Goal: Contribute content: Add original content to the website for others to see

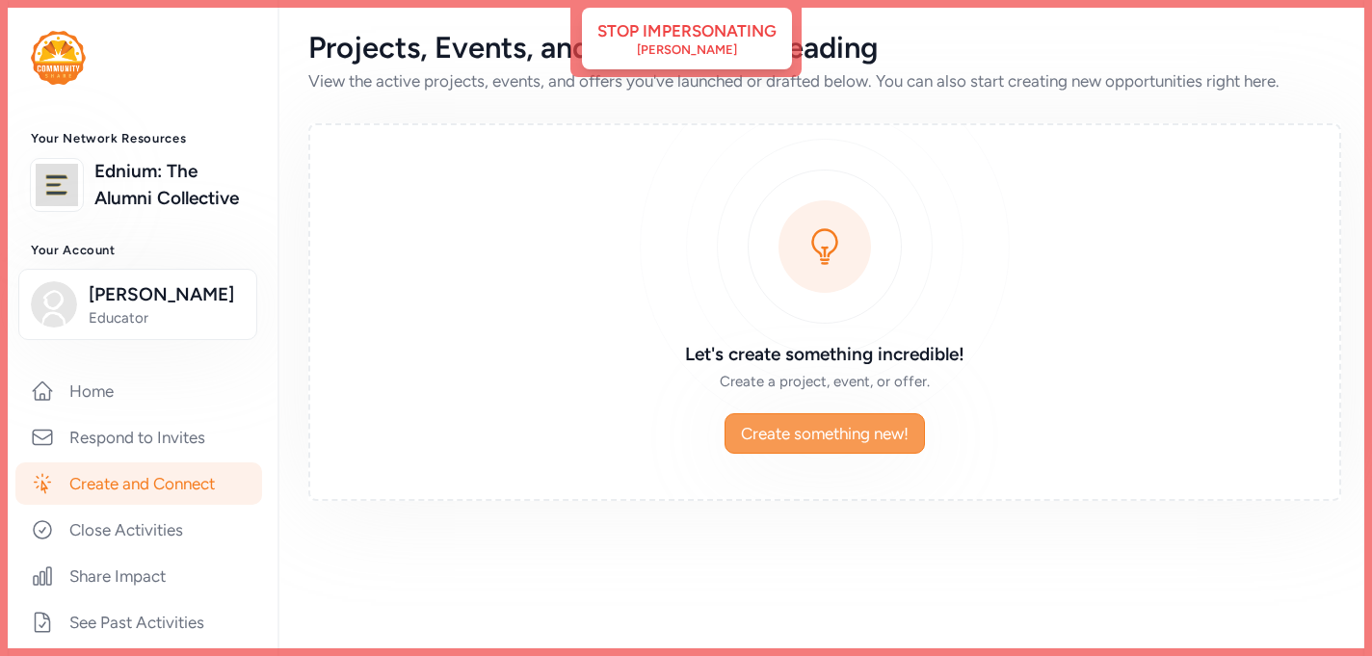
click at [786, 435] on span "Create something new!" at bounding box center [825, 433] width 168 height 23
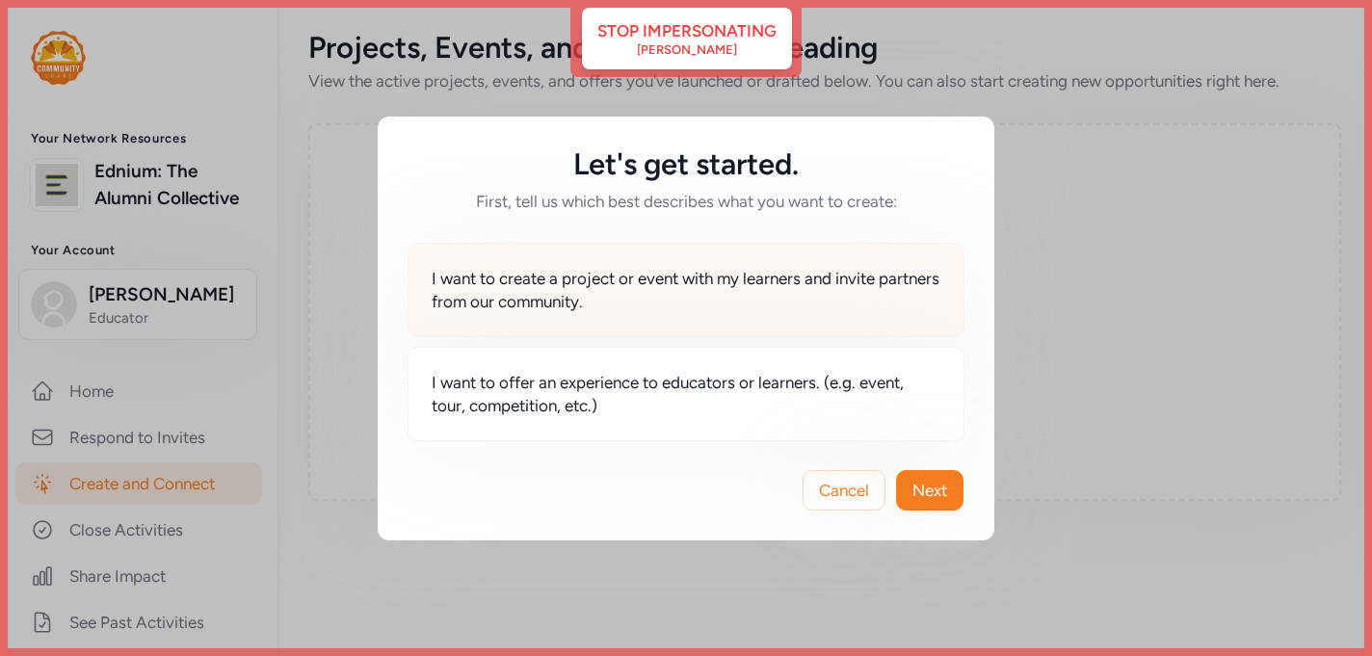
click at [688, 298] on span "I want to create a project or event with my learners and invite partners from o…" at bounding box center [686, 290] width 509 height 46
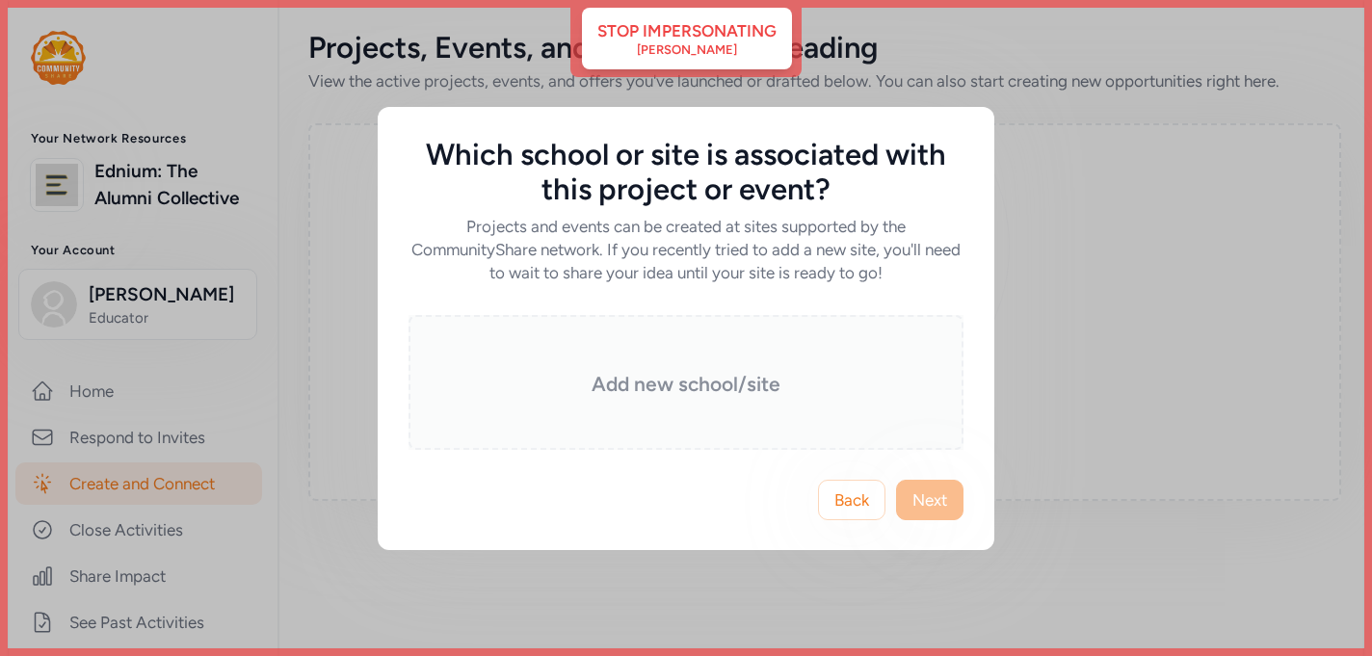
click at [679, 365] on div "Add new school/site" at bounding box center [685, 382] width 555 height 135
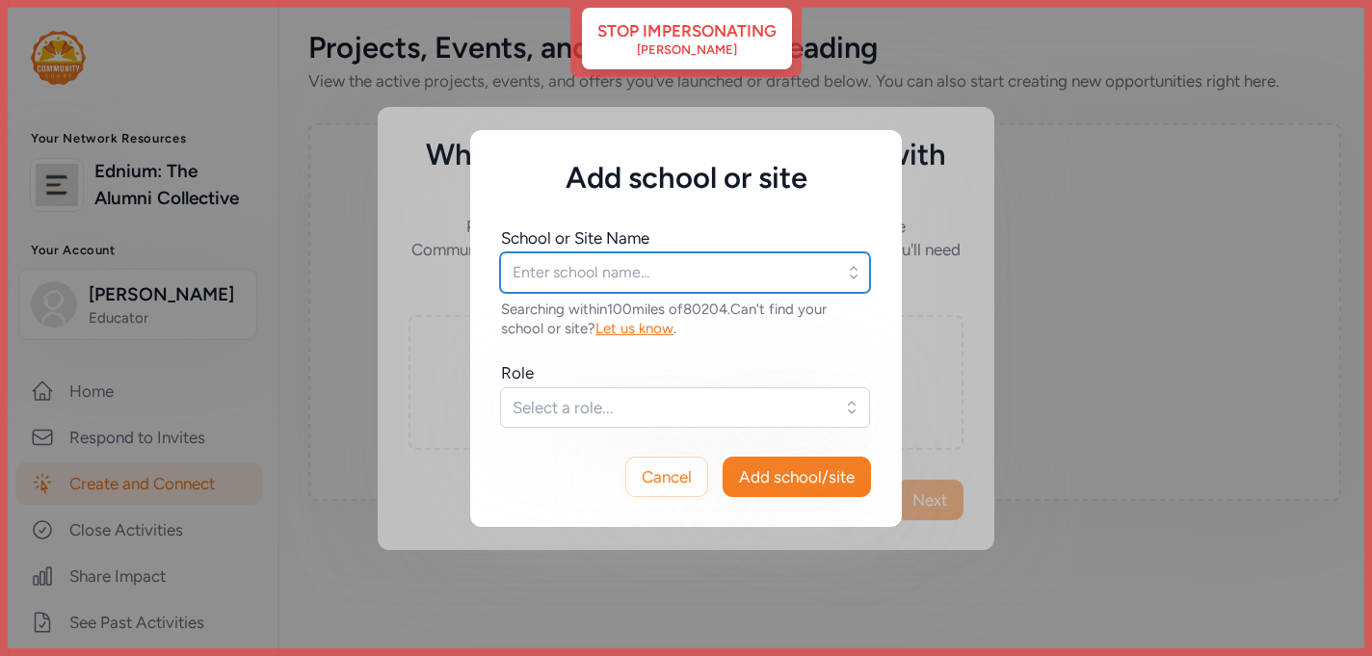
click at [616, 275] on input "text" at bounding box center [685, 272] width 370 height 40
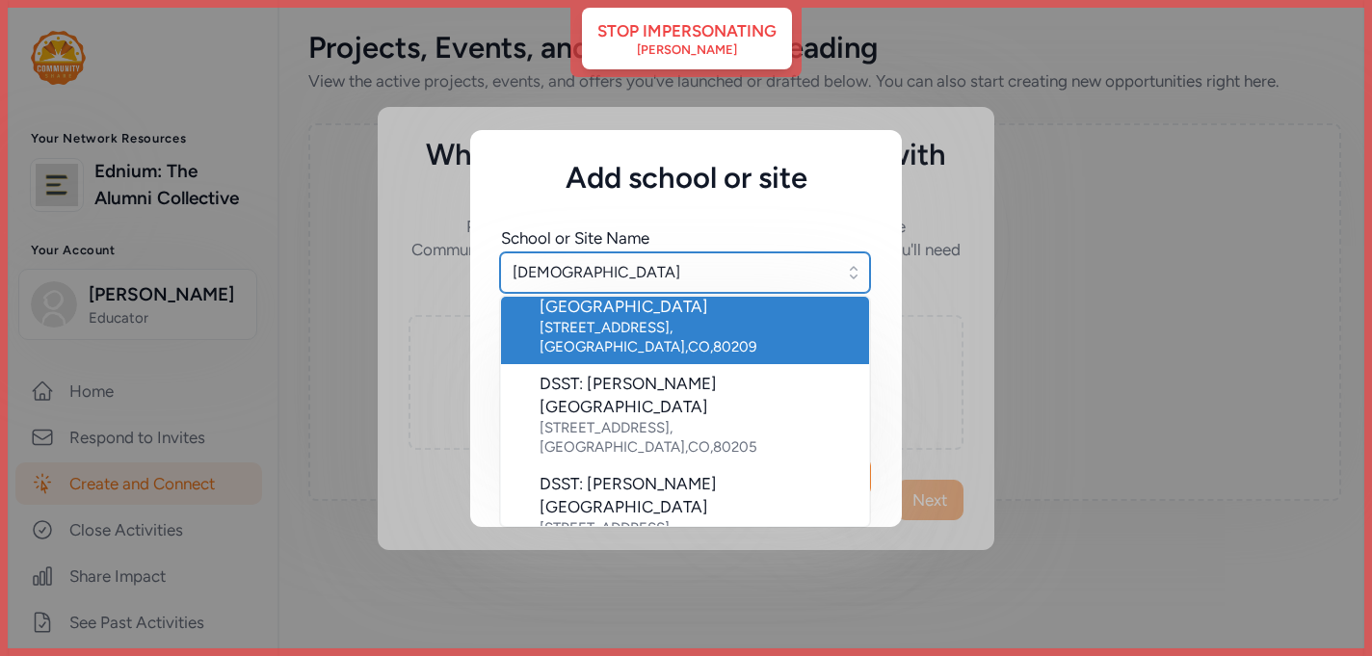
scroll to position [138, 0]
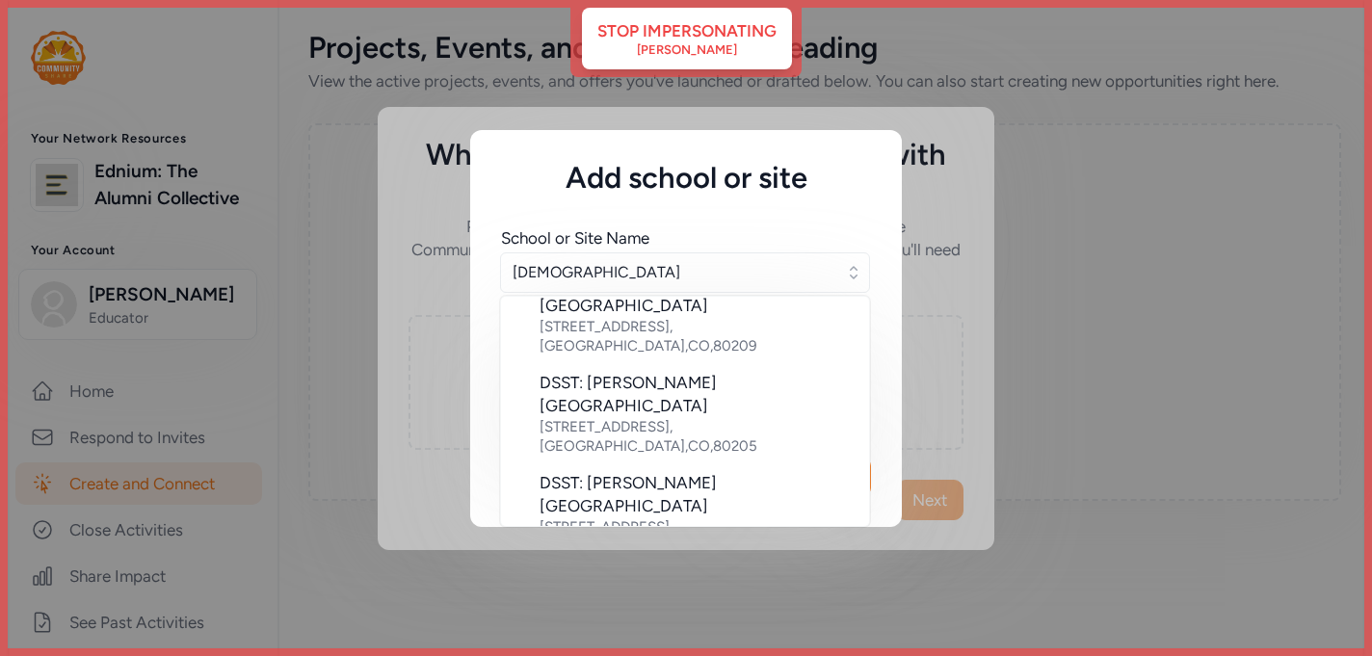
click at [614, 648] on div "DSST: [GEOGRAPHIC_DATA]" at bounding box center [696, 659] width 314 height 23
type input "DSST: [GEOGRAPHIC_DATA]"
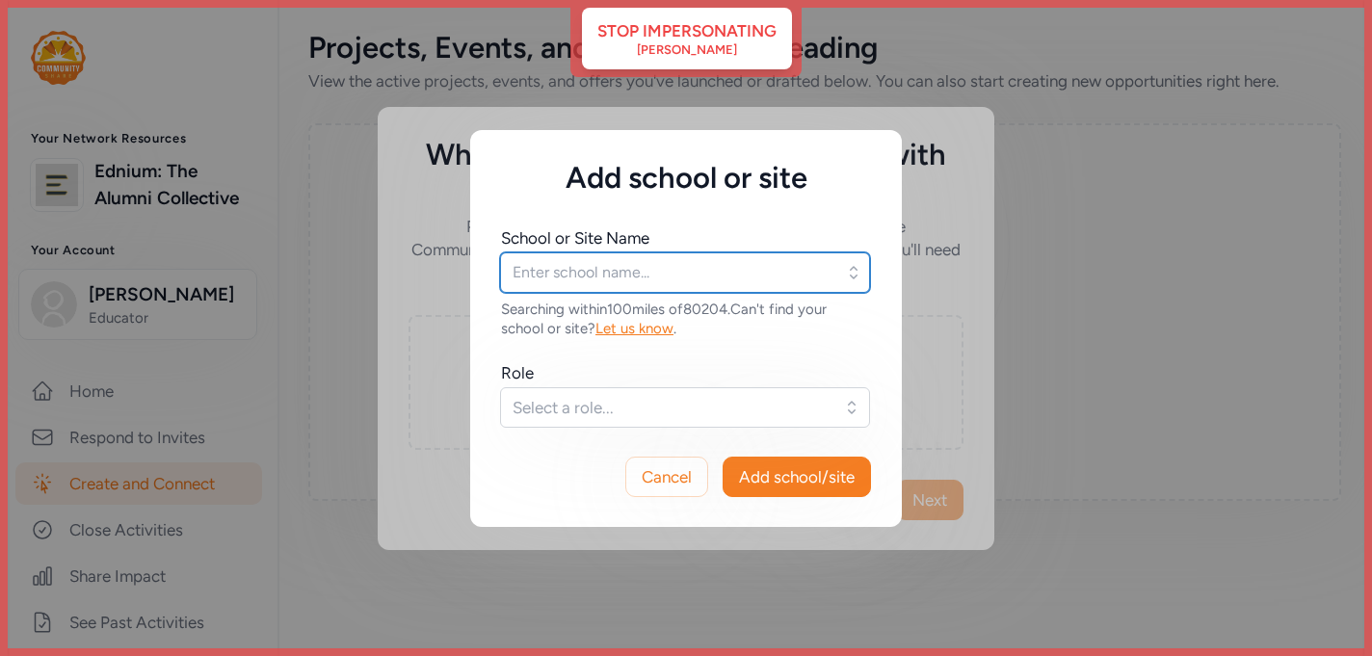
type input "DSST: [GEOGRAPHIC_DATA]"
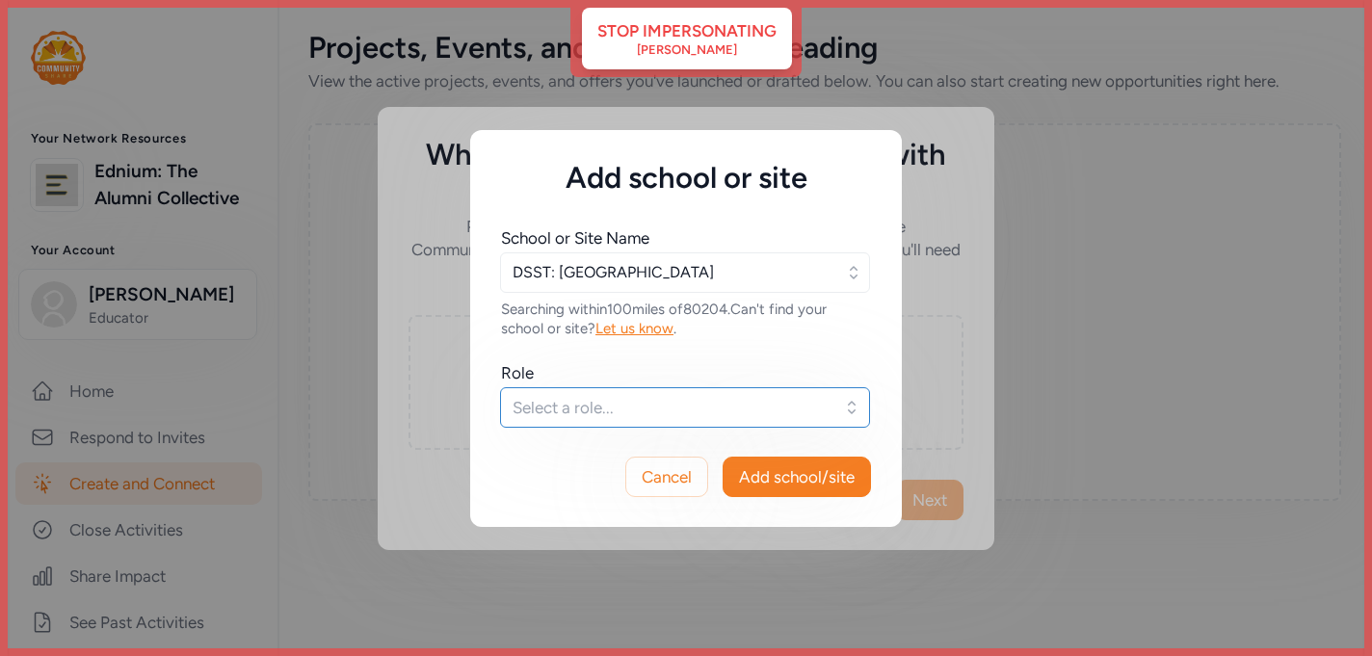
click at [620, 406] on span "Select a role..." at bounding box center [671, 407] width 318 height 23
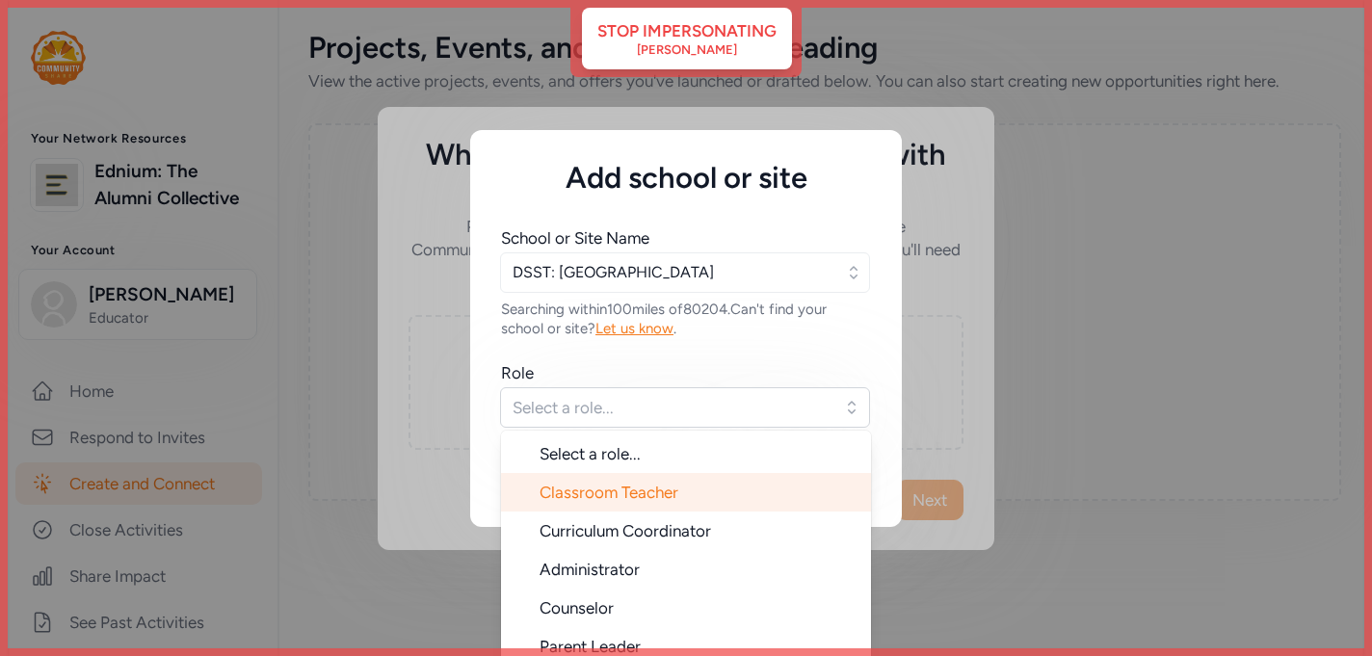
click at [609, 484] on span "Classroom Teacher" at bounding box center [608, 492] width 139 height 19
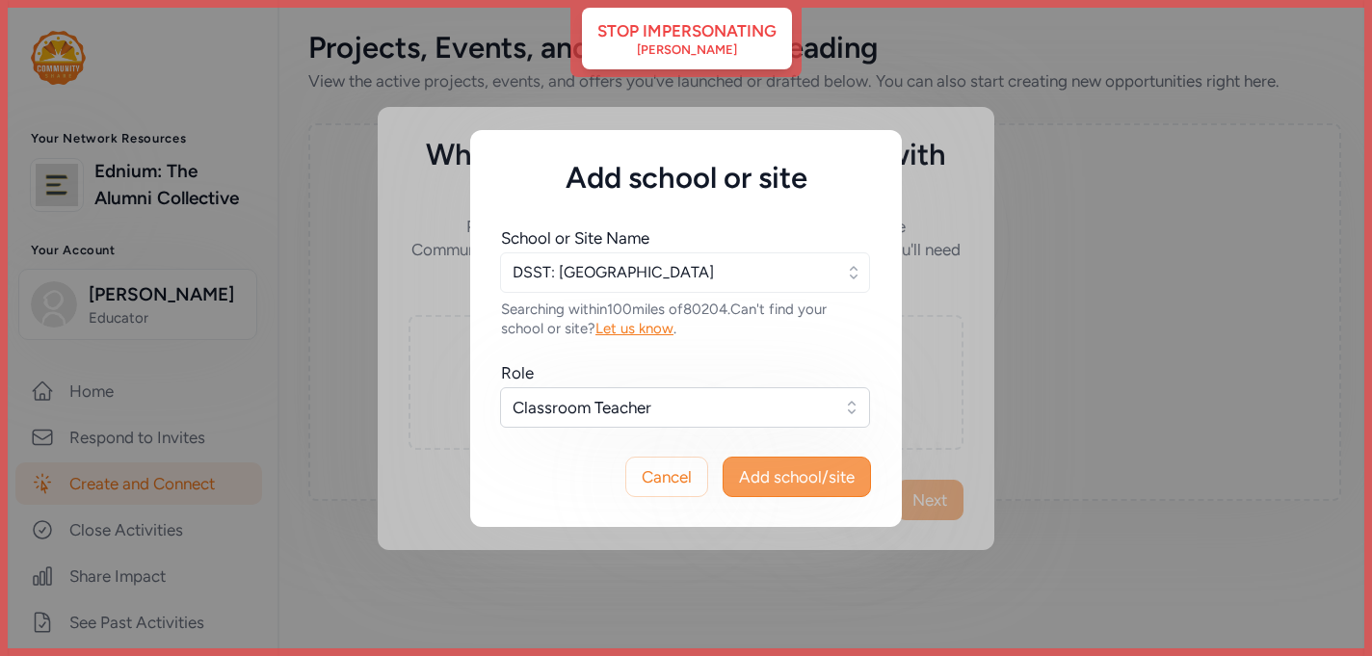
click at [787, 472] on span "Add school/site" at bounding box center [797, 476] width 116 height 23
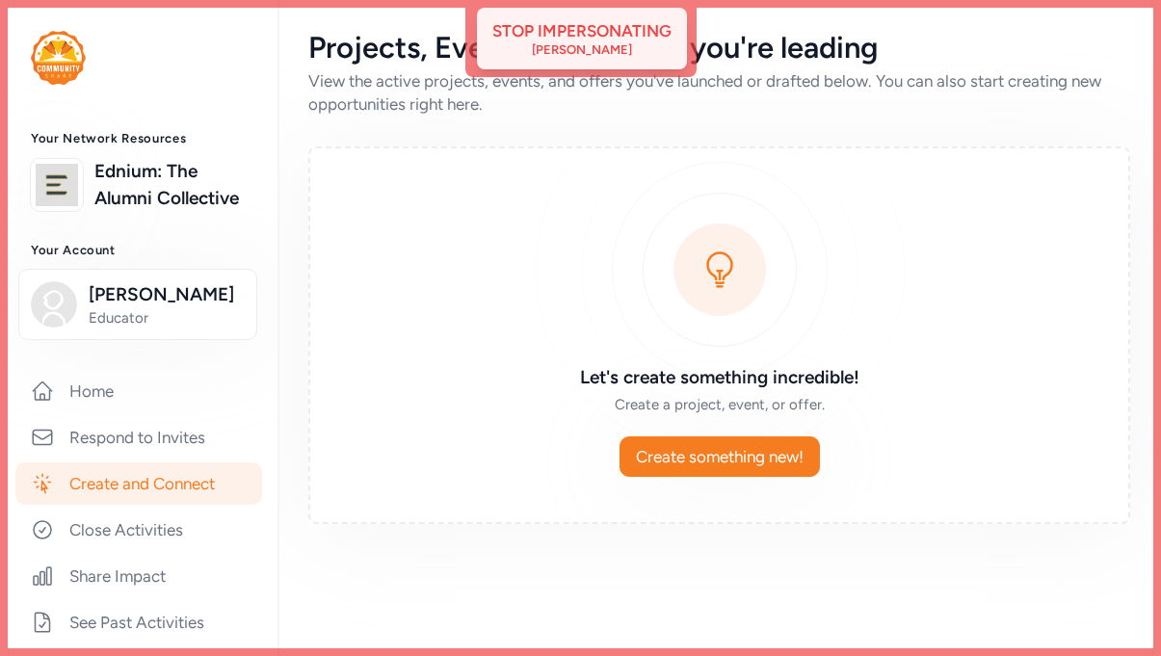
click at [629, 37] on div "Stop impersonating" at bounding box center [581, 30] width 179 height 23
